Goal: Transaction & Acquisition: Purchase product/service

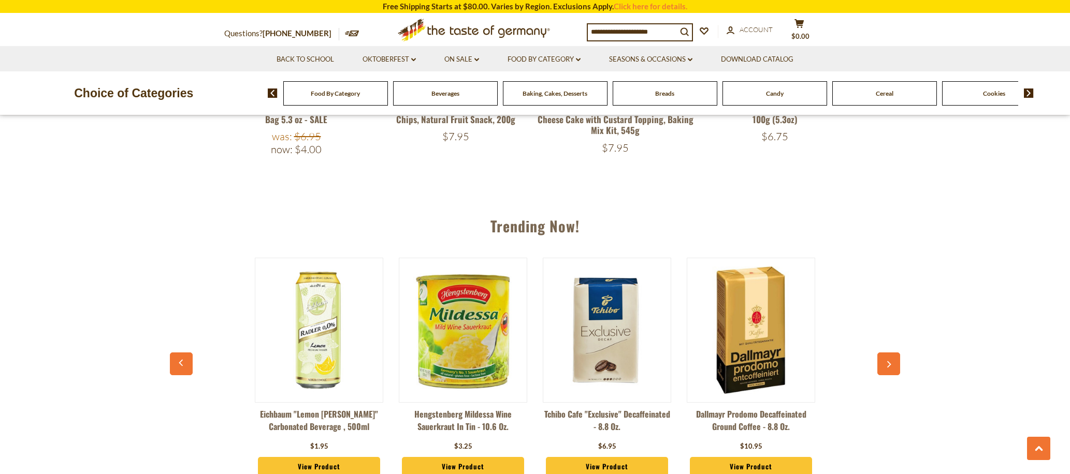
scroll to position [1115, 0]
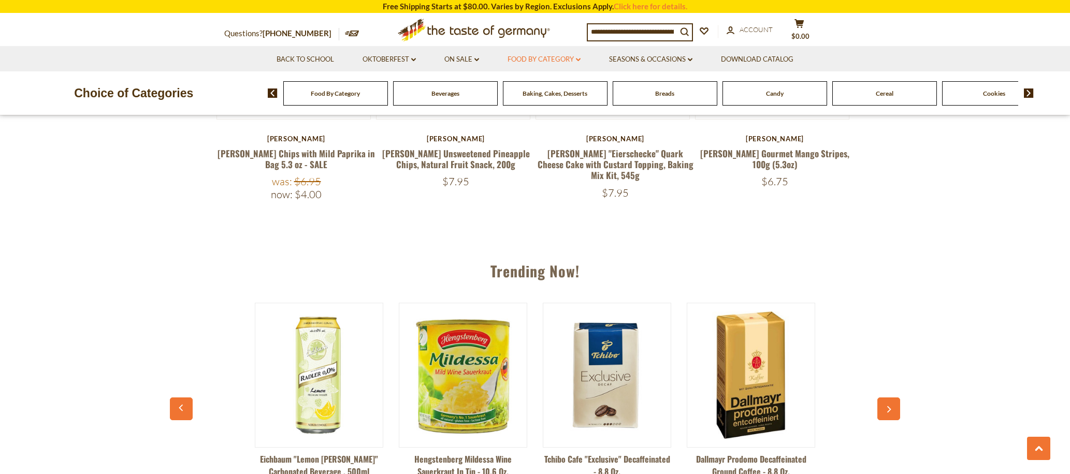
click at [581, 60] on icon "dropdown_arrow" at bounding box center [578, 60] width 5 height 4
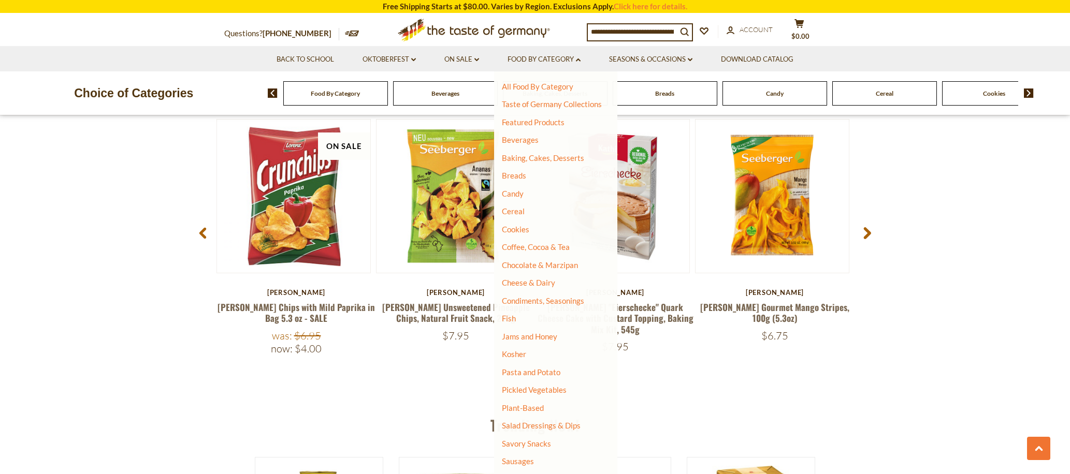
scroll to position [924, 0]
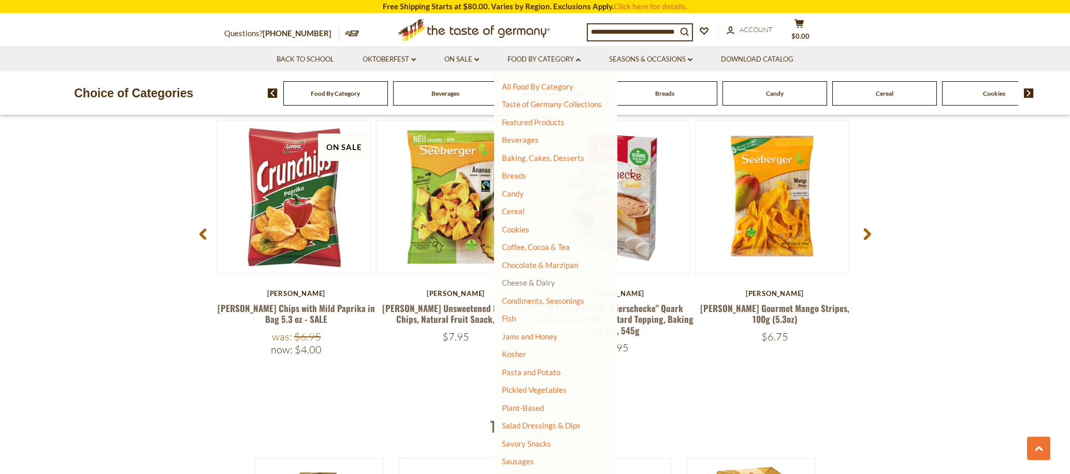
click at [532, 286] on link "Cheese & Dairy" at bounding box center [528, 282] width 53 height 9
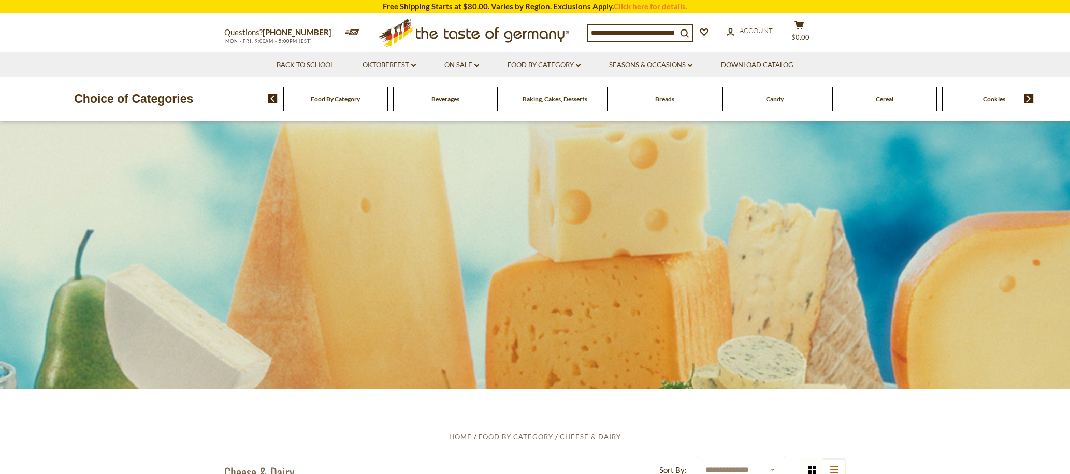
click at [631, 29] on input at bounding box center [632, 32] width 89 height 15
type input "*****"
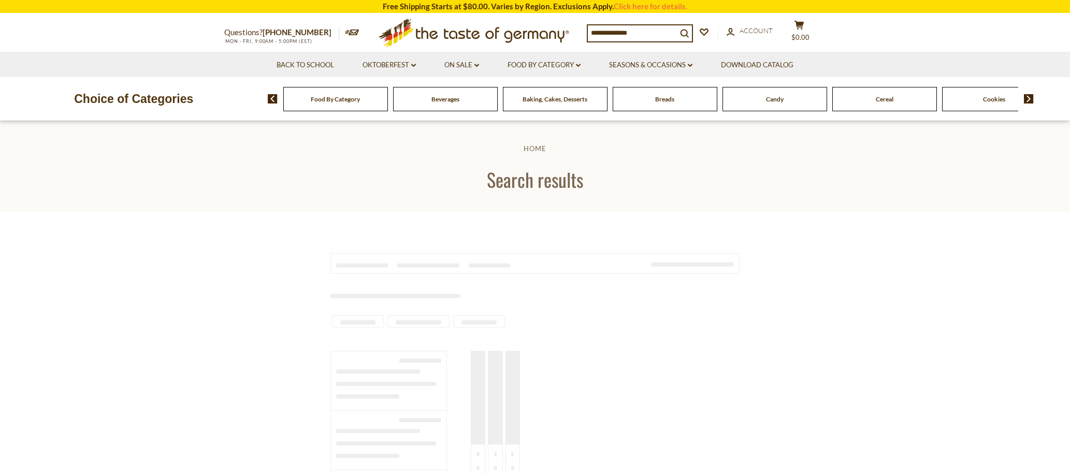
type input "*****"
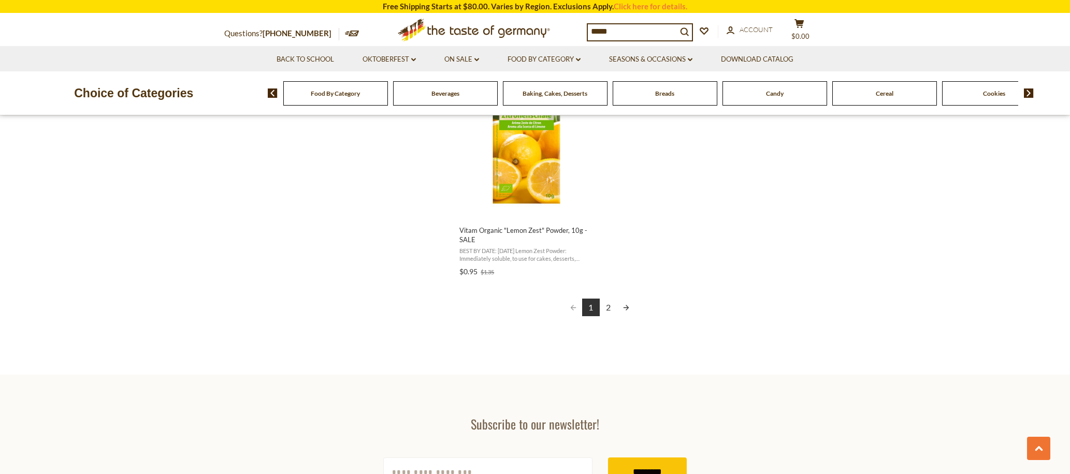
scroll to position [1827, 0]
click at [610, 305] on link "2" at bounding box center [609, 307] width 18 height 18
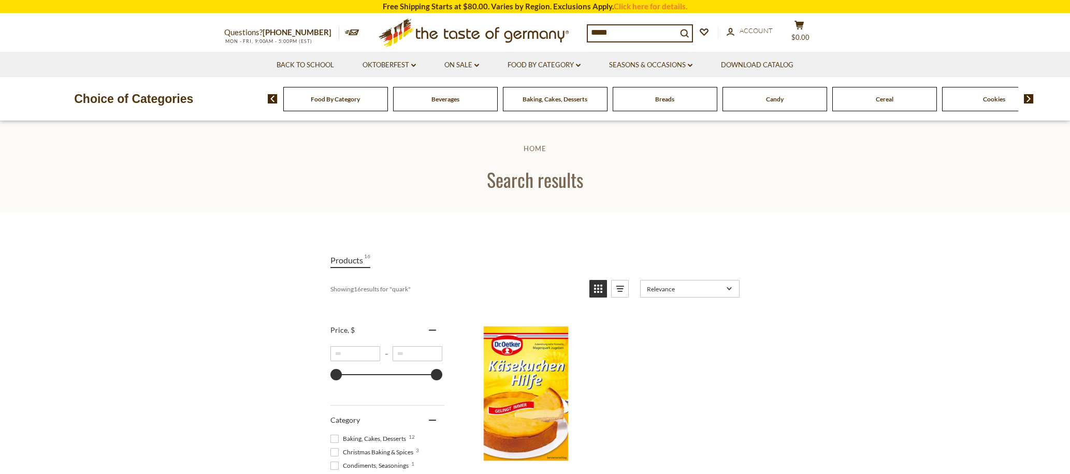
click at [388, 109] on div "Cereal" at bounding box center [335, 99] width 105 height 24
click at [889, 99] on span "Cereal" at bounding box center [885, 99] width 18 height 8
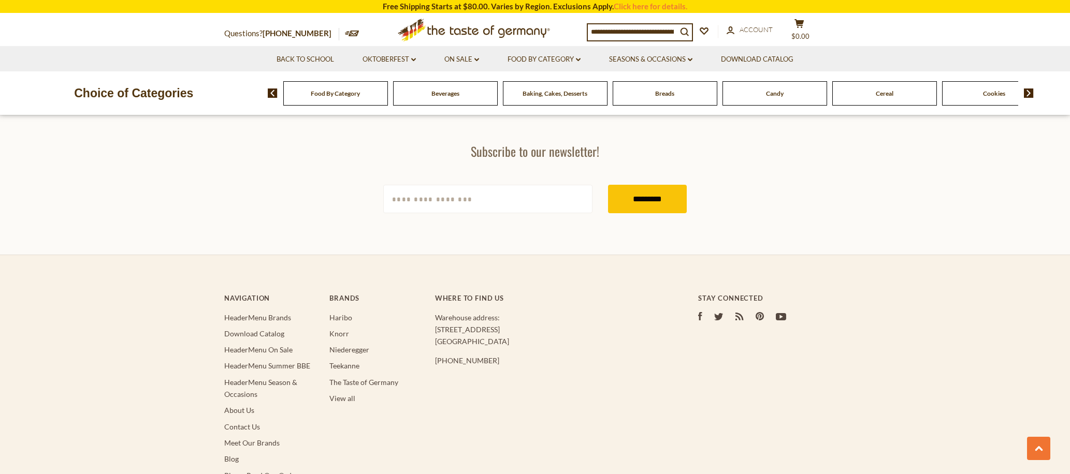
scroll to position [2007, 0]
